Goal: Task Accomplishment & Management: Use online tool/utility

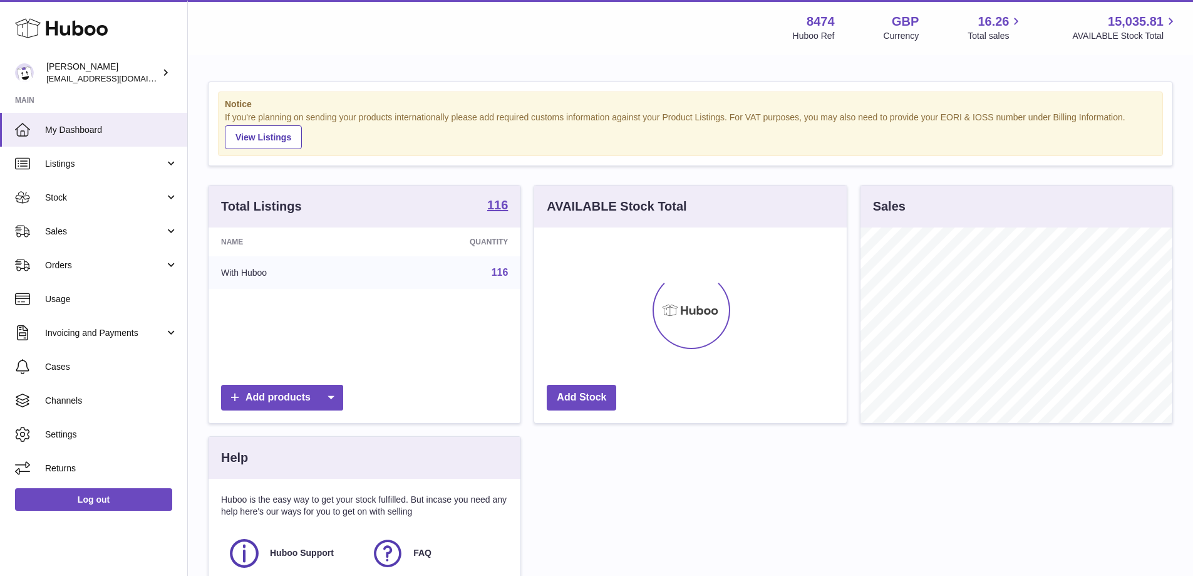
scroll to position [195, 313]
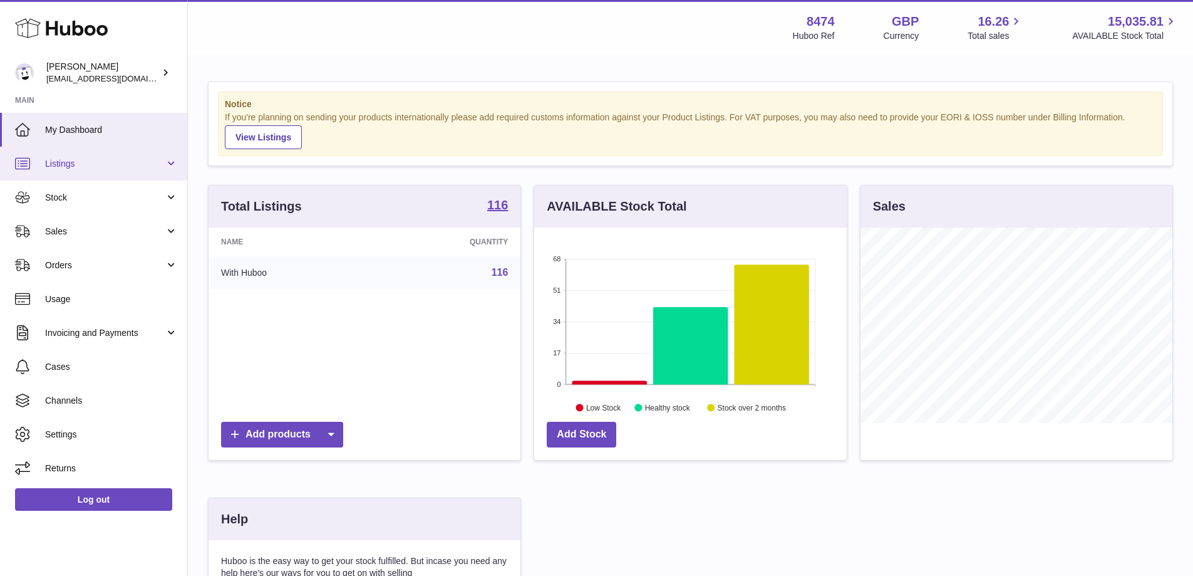
click at [29, 161] on icon at bounding box center [22, 163] width 15 height 15
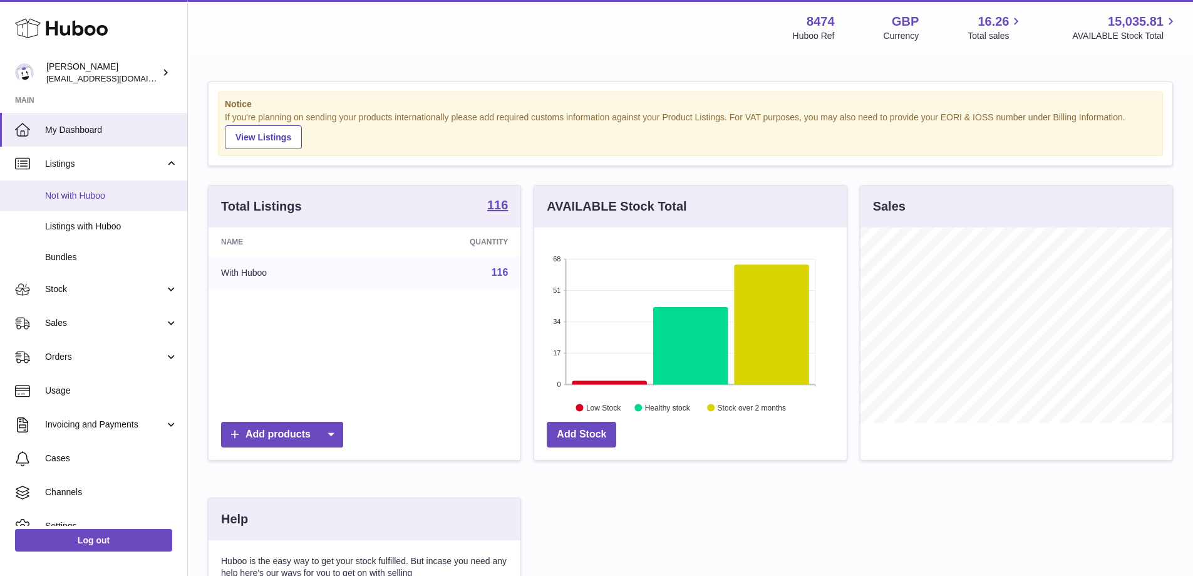
click at [78, 184] on link "Not with Huboo" at bounding box center [93, 195] width 187 height 31
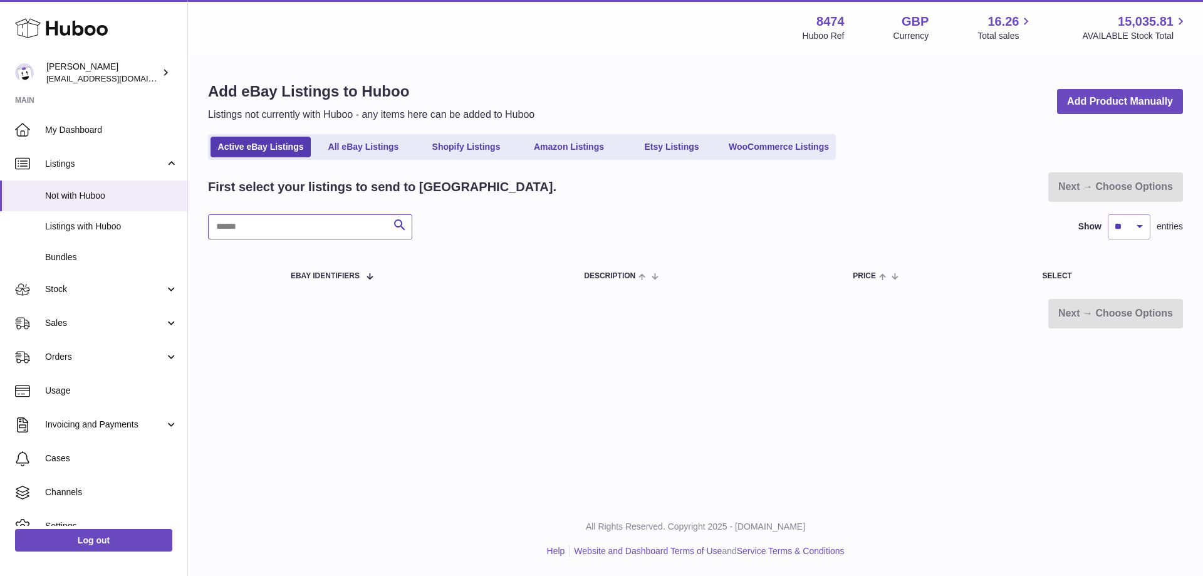
click at [283, 221] on input "text" at bounding box center [310, 226] width 204 height 25
drag, startPoint x: 316, startPoint y: 226, endPoint x: 190, endPoint y: 229, distance: 126.6
click at [190, 229] on div "Add eBay Listings to Huboo Listings not currently with Huboo - any items here c…" at bounding box center [695, 204] width 1015 height 297
type input "****"
click at [131, 221] on span "Listings with Huboo" at bounding box center [111, 227] width 133 height 12
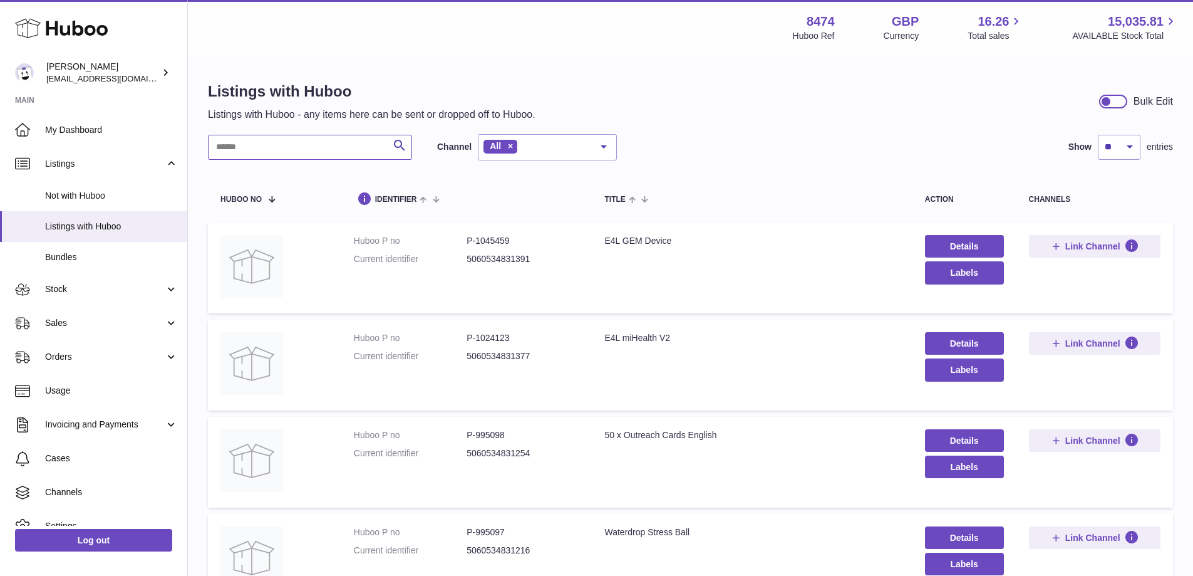
click at [266, 138] on input "text" at bounding box center [310, 147] width 204 height 25
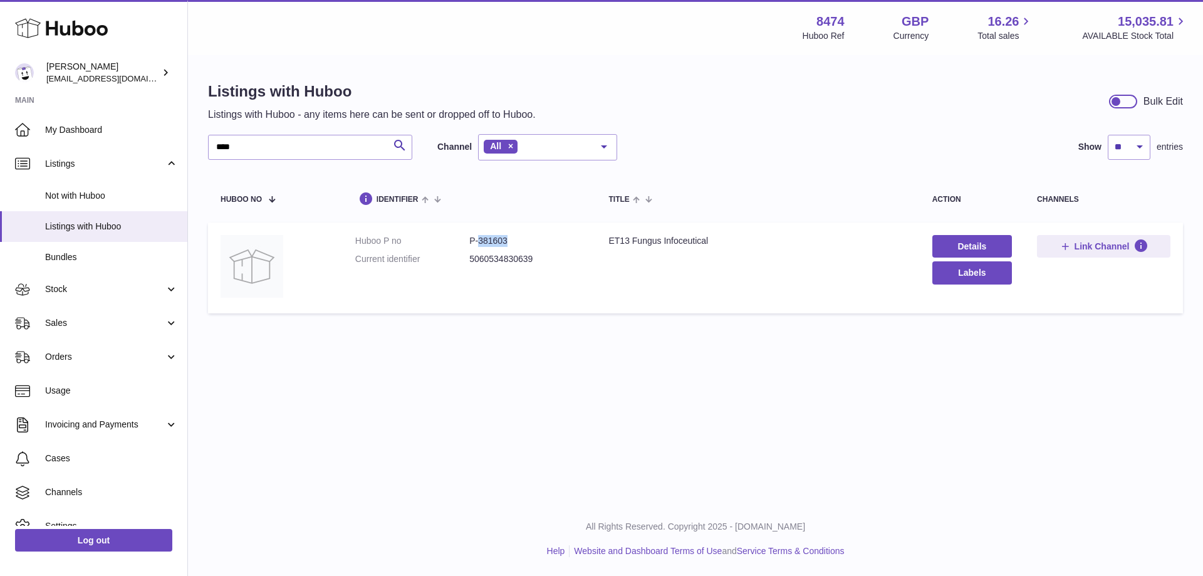
drag, startPoint x: 509, startPoint y: 246, endPoint x: 479, endPoint y: 244, distance: 30.7
click at [479, 244] on dd "P-381603" at bounding box center [526, 241] width 114 height 12
copy dd "381603"
drag, startPoint x: 203, startPoint y: 155, endPoint x: 179, endPoint y: 156, distance: 23.8
click at [179, 156] on div "Huboo [PERSON_NAME] [EMAIL_ADDRESS][DOMAIN_NAME] Main My Dashboard Listings Not…" at bounding box center [601, 288] width 1203 height 576
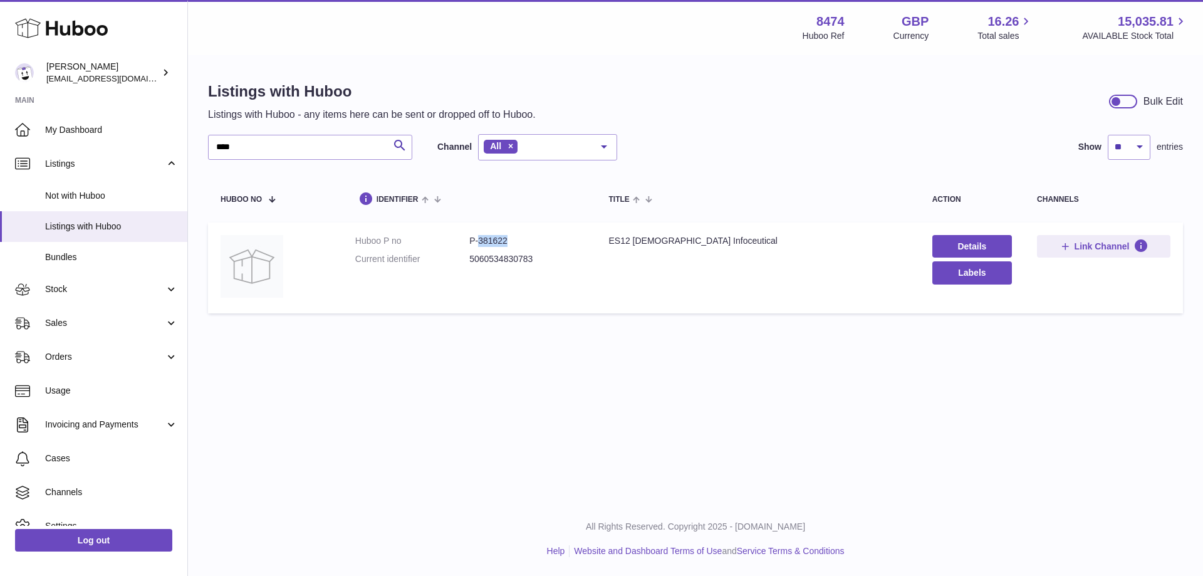
drag, startPoint x: 520, startPoint y: 239, endPoint x: 480, endPoint y: 239, distance: 40.1
click at [480, 239] on dd "P-381622" at bounding box center [526, 241] width 114 height 12
copy dd "381622"
click at [398, 145] on icon "submit" at bounding box center [399, 146] width 15 height 16
click at [331, 148] on input "****" at bounding box center [310, 147] width 204 height 25
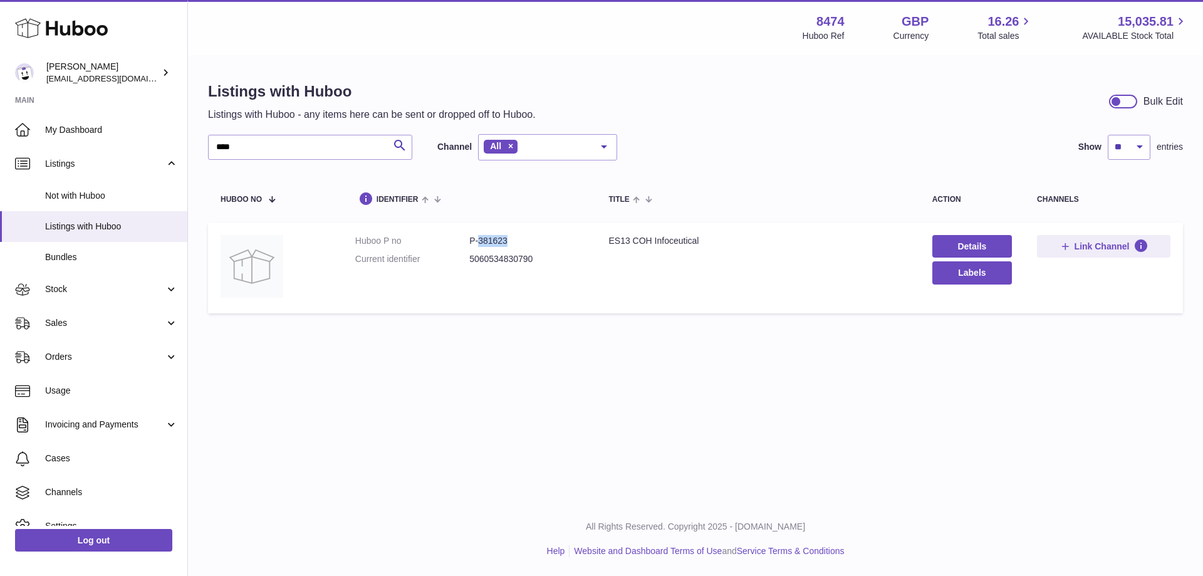
drag, startPoint x: 477, startPoint y: 237, endPoint x: 517, endPoint y: 244, distance: 40.2
click at [517, 244] on dd "P-381623" at bounding box center [526, 241] width 114 height 12
copy dd "381623"
click at [259, 155] on input "****" at bounding box center [310, 147] width 204 height 25
drag, startPoint x: 475, startPoint y: 242, endPoint x: 520, endPoint y: 237, distance: 45.4
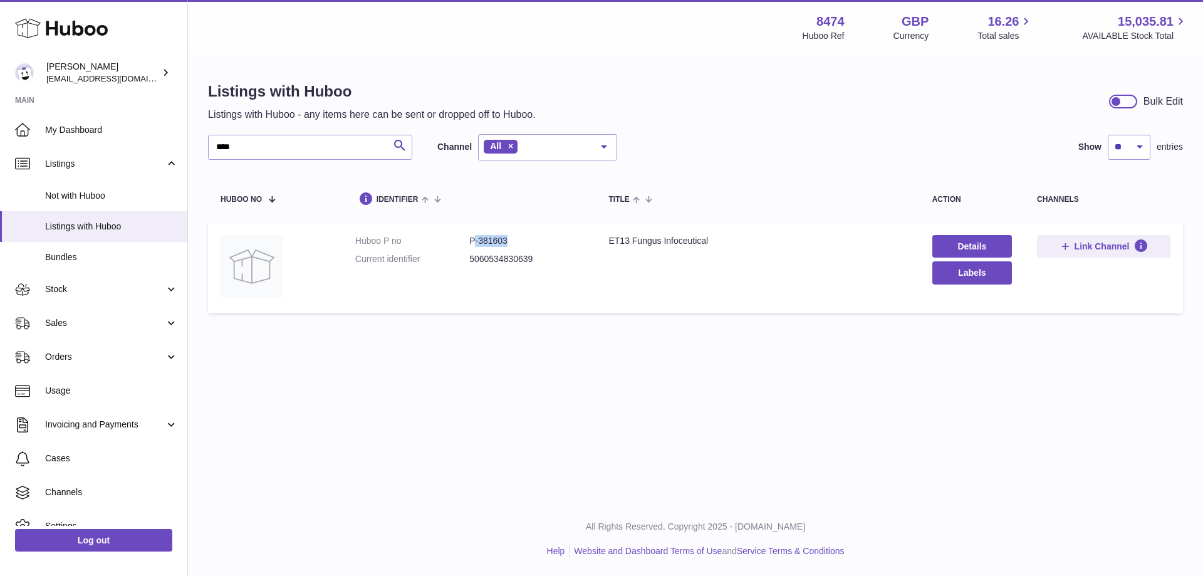
click at [520, 237] on dd "P-381603" at bounding box center [526, 241] width 114 height 12
copy dd "-381603"
drag, startPoint x: 295, startPoint y: 142, endPoint x: 180, endPoint y: 163, distance: 116.5
click at [180, 163] on div "Huboo [PERSON_NAME] [EMAIL_ADDRESS][DOMAIN_NAME] Main My Dashboard Listings Not…" at bounding box center [601, 288] width 1203 height 576
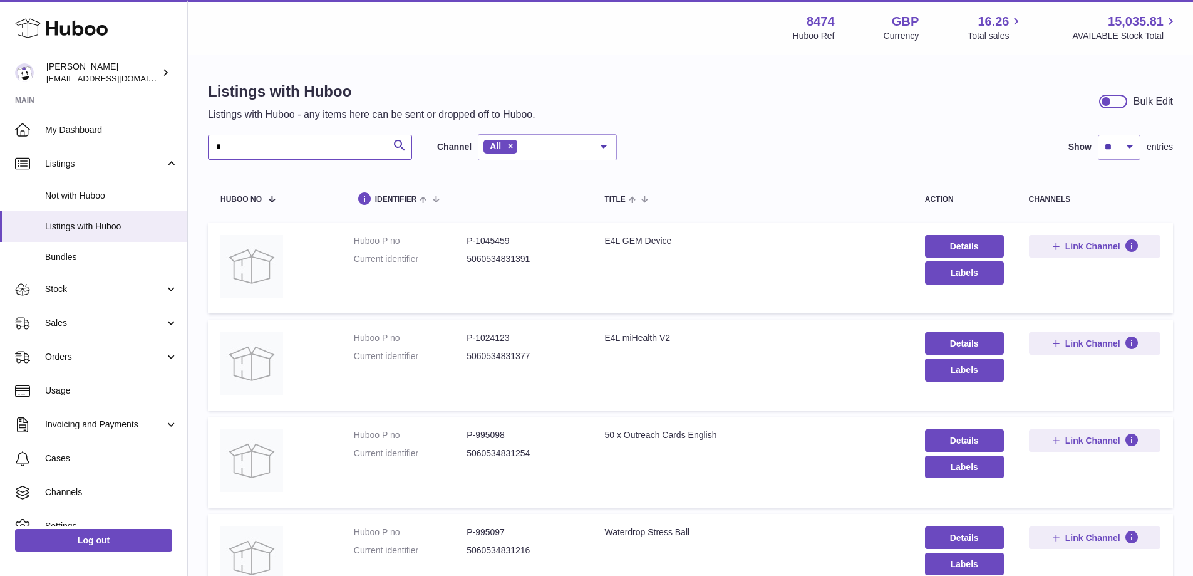
click at [283, 143] on input "*" at bounding box center [310, 147] width 204 height 25
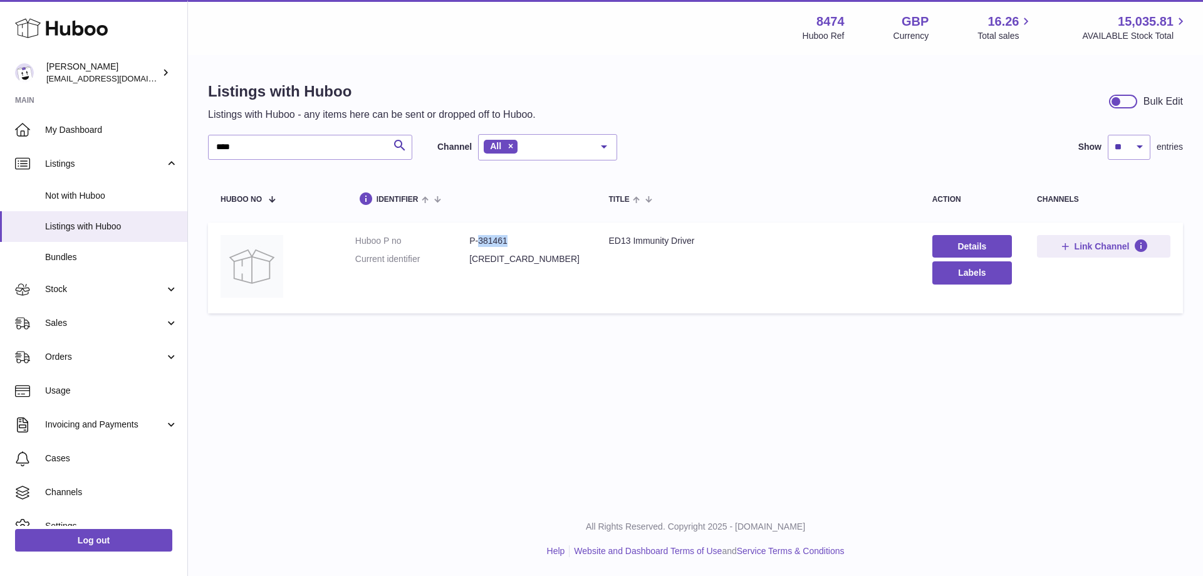
drag, startPoint x: 513, startPoint y: 237, endPoint x: 478, endPoint y: 249, distance: 36.9
click at [478, 249] on dl "Huboo P no P-381461 Current identifier [CREDIT_CARD_NUMBER]" at bounding box center [469, 253] width 229 height 36
copy dd "381461"
drag, startPoint x: 254, startPoint y: 154, endPoint x: 173, endPoint y: 148, distance: 81.0
click at [173, 148] on div "Huboo [PERSON_NAME] [EMAIL_ADDRESS][DOMAIN_NAME] Main My Dashboard Listings Not…" at bounding box center [601, 288] width 1203 height 576
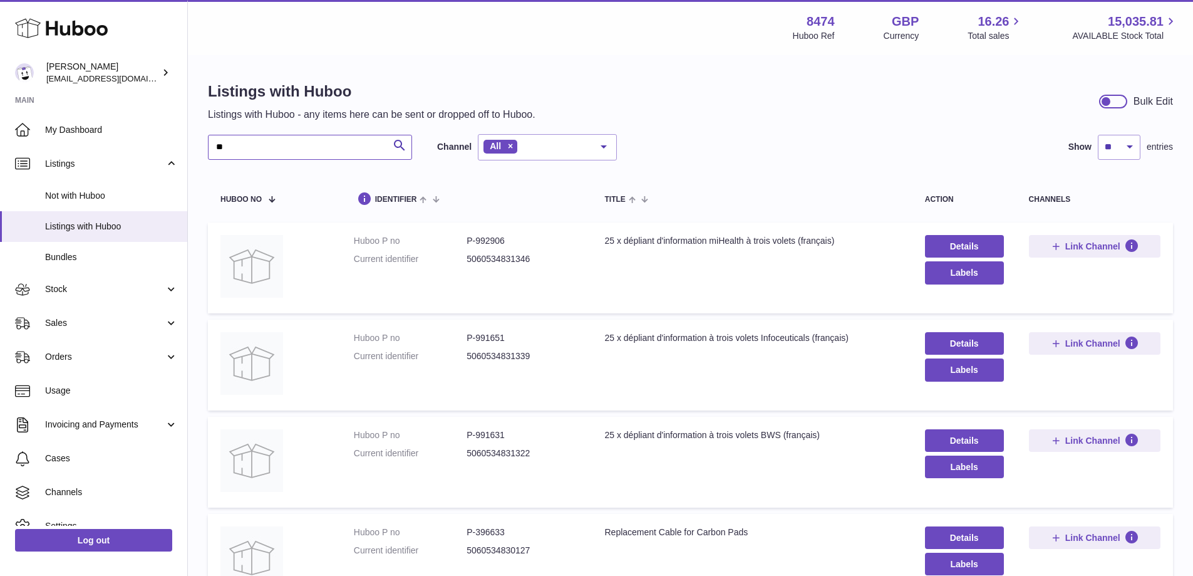
type input "*"
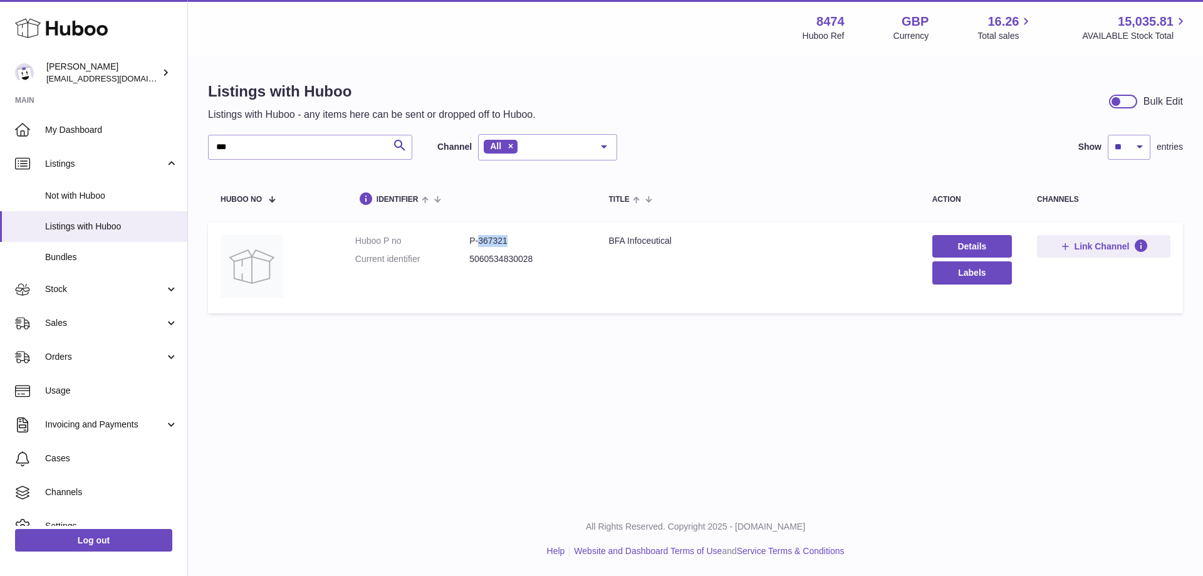
drag, startPoint x: 511, startPoint y: 242, endPoint x: 479, endPoint y: 243, distance: 31.4
click at [479, 243] on dd "P-367321" at bounding box center [526, 241] width 114 height 12
copy dd "367321"
drag, startPoint x: 287, startPoint y: 145, endPoint x: 109, endPoint y: 137, distance: 178.1
click at [109, 137] on div "Huboo [PERSON_NAME] [EMAIL_ADDRESS][DOMAIN_NAME] Main My Dashboard Listings Not…" at bounding box center [601, 288] width 1203 height 576
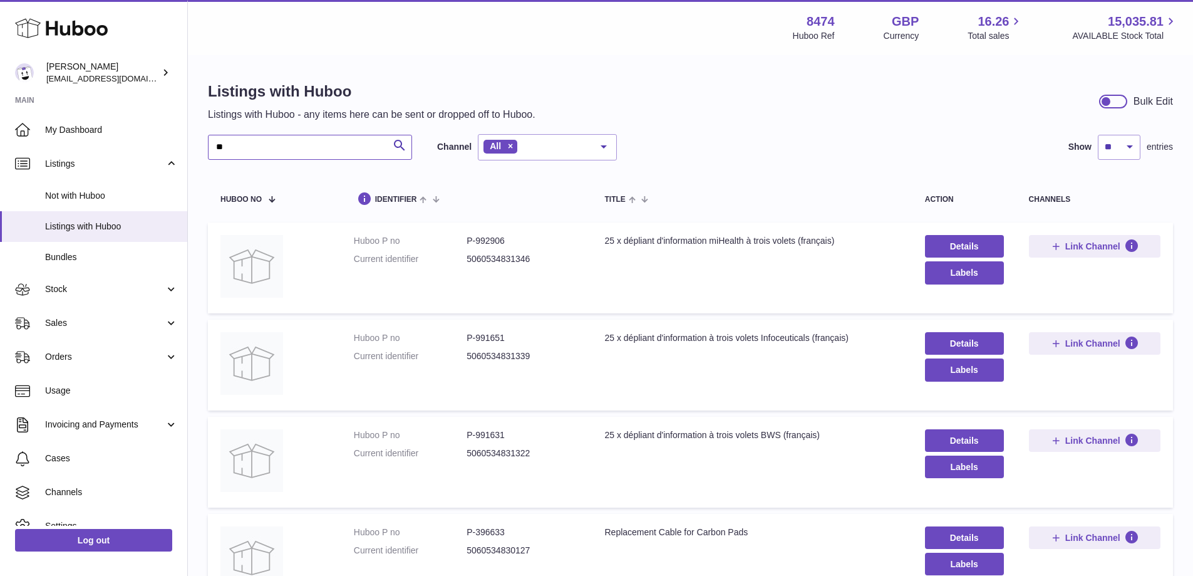
type input "*"
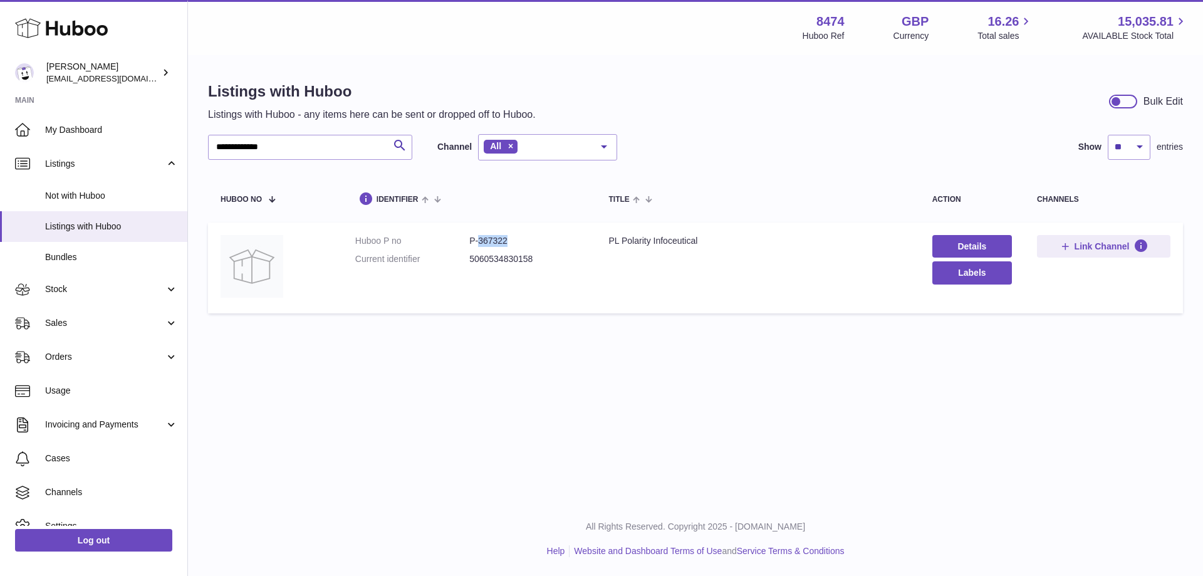
drag, startPoint x: 511, startPoint y: 242, endPoint x: 479, endPoint y: 248, distance: 33.2
click at [479, 248] on dl "Huboo P no P-367322 Current identifier 5060534830158" at bounding box center [469, 253] width 229 height 36
copy dd "367322"
drag, startPoint x: 337, startPoint y: 143, endPoint x: 203, endPoint y: 153, distance: 134.4
click at [194, 153] on div "**********" at bounding box center [695, 200] width 1015 height 288
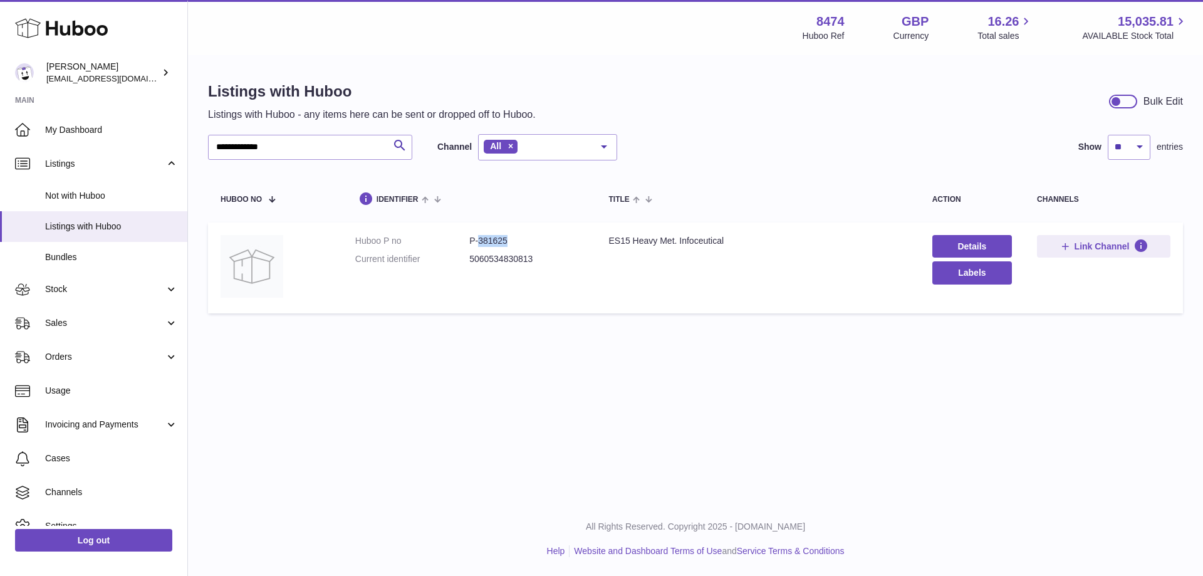
drag, startPoint x: 526, startPoint y: 241, endPoint x: 478, endPoint y: 246, distance: 47.8
click at [478, 246] on dd "P-381625" at bounding box center [526, 241] width 114 height 12
copy dd "381625"
click at [301, 137] on input "**********" at bounding box center [310, 147] width 204 height 25
drag, startPoint x: 312, startPoint y: 146, endPoint x: 52, endPoint y: 150, distance: 260.0
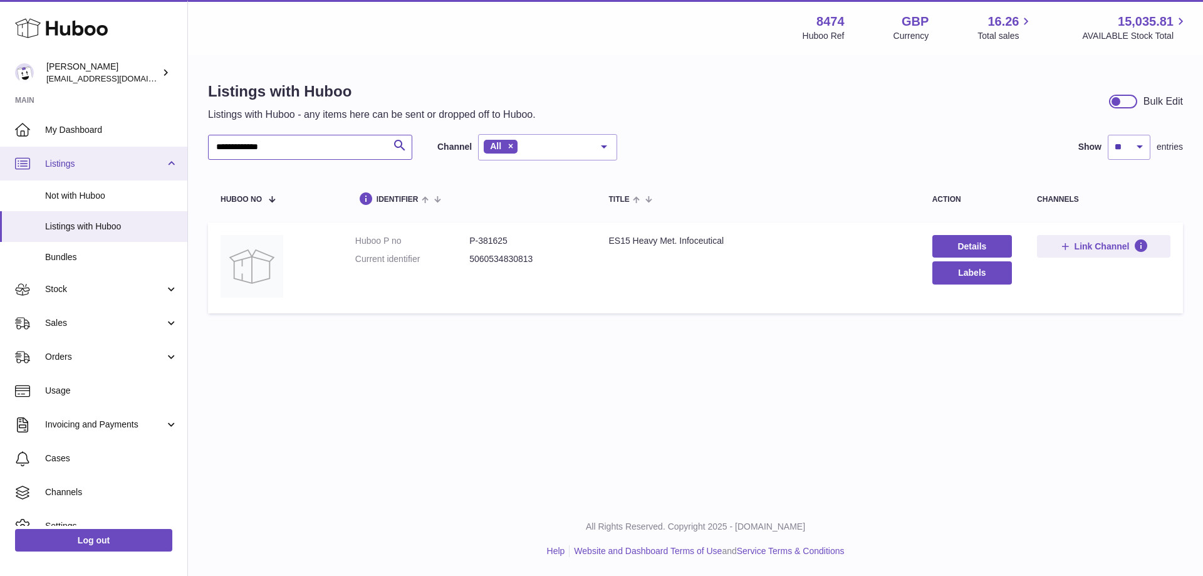
click at [52, 150] on div "**********" at bounding box center [601, 288] width 1203 height 576
type input "**********"
drag, startPoint x: 512, startPoint y: 244, endPoint x: 480, endPoint y: 245, distance: 32.0
click at [480, 245] on dd "P-381473" at bounding box center [526, 241] width 114 height 12
copy dd "381473"
